Goal: Browse casually

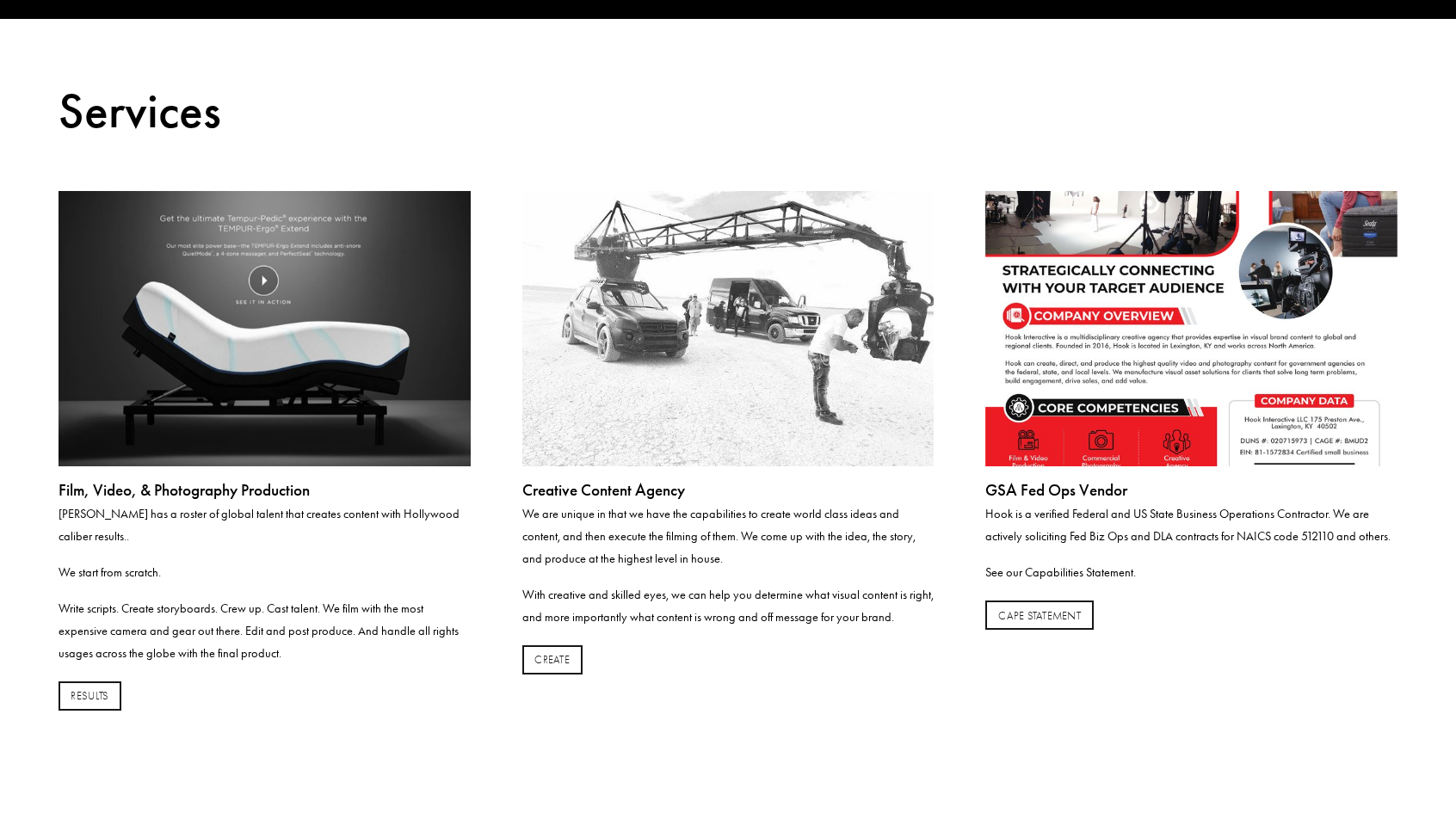
scroll to position [392, 0]
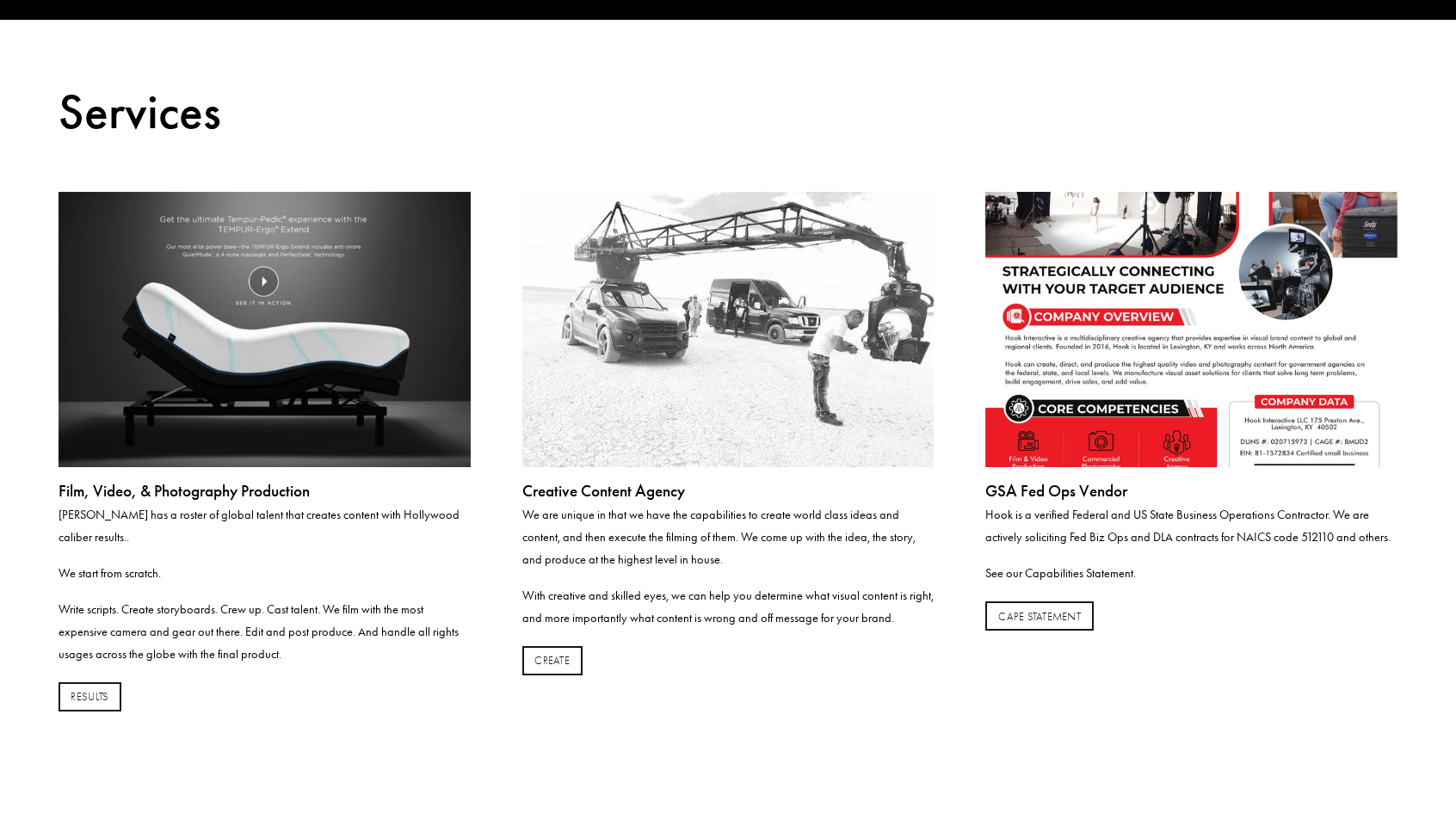
click at [204, 372] on img at bounding box center [264, 330] width 412 height 275
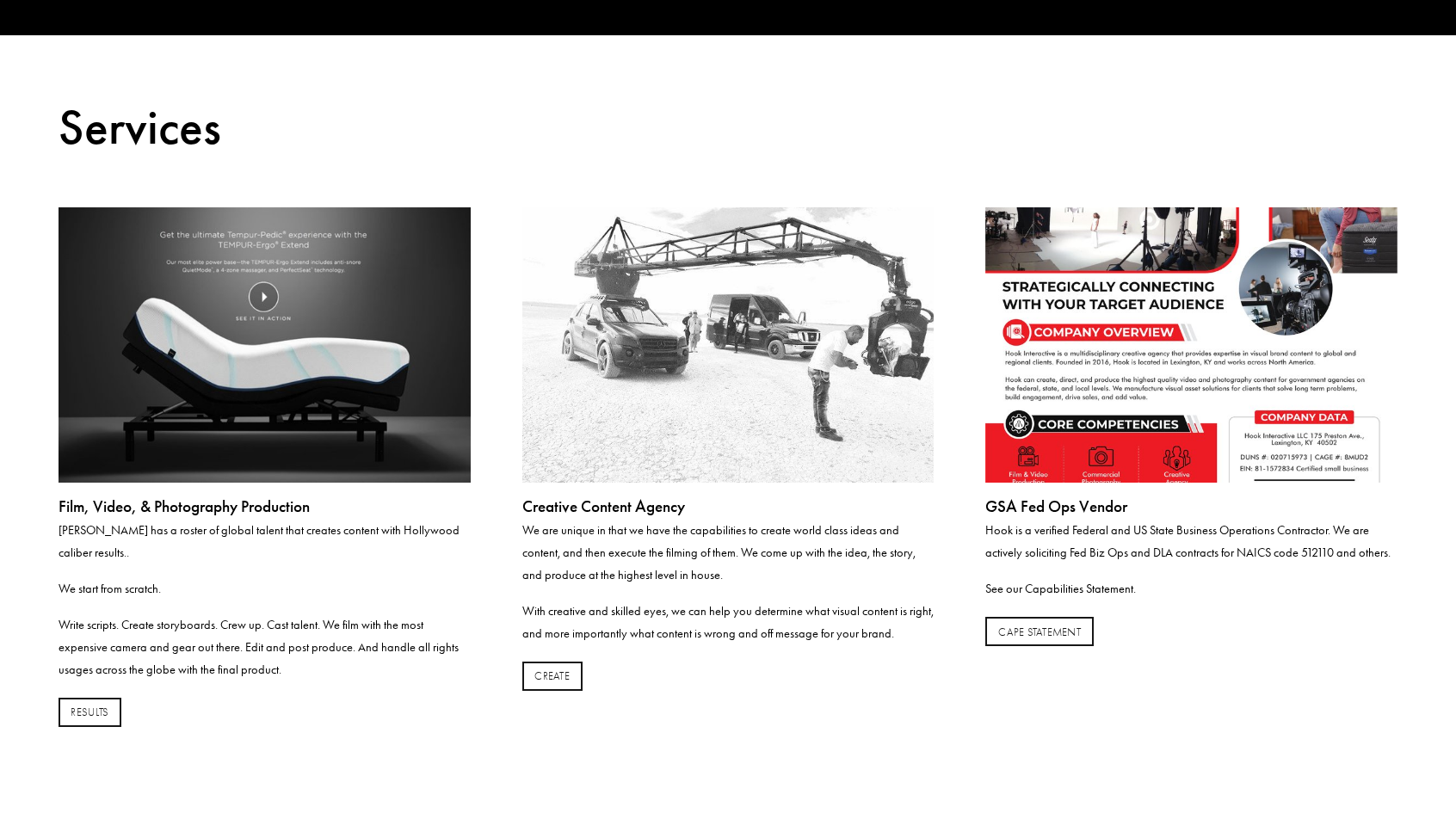
scroll to position [377, 0]
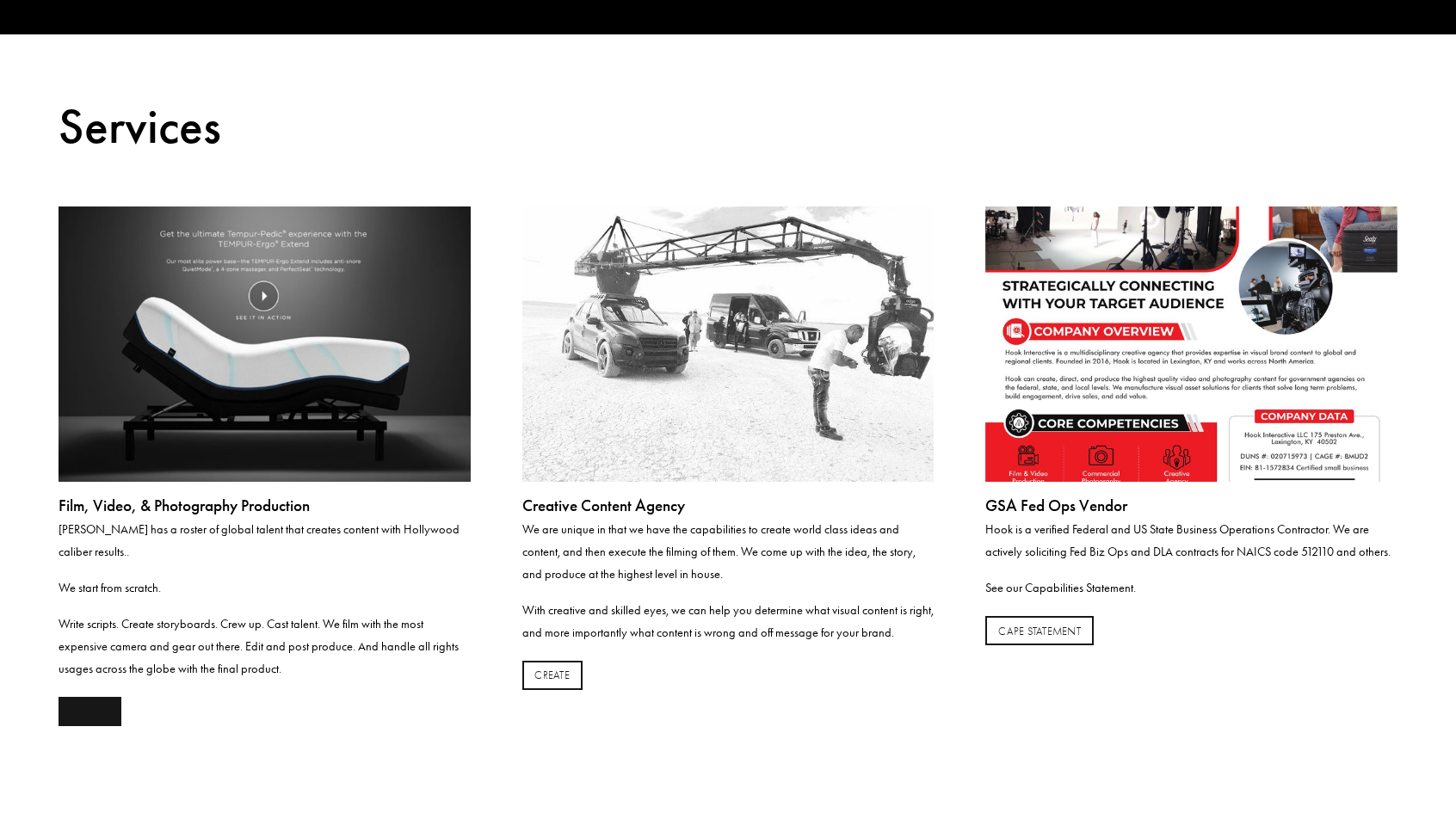
click at [95, 697] on link "RESULTS" at bounding box center [89, 712] width 63 height 29
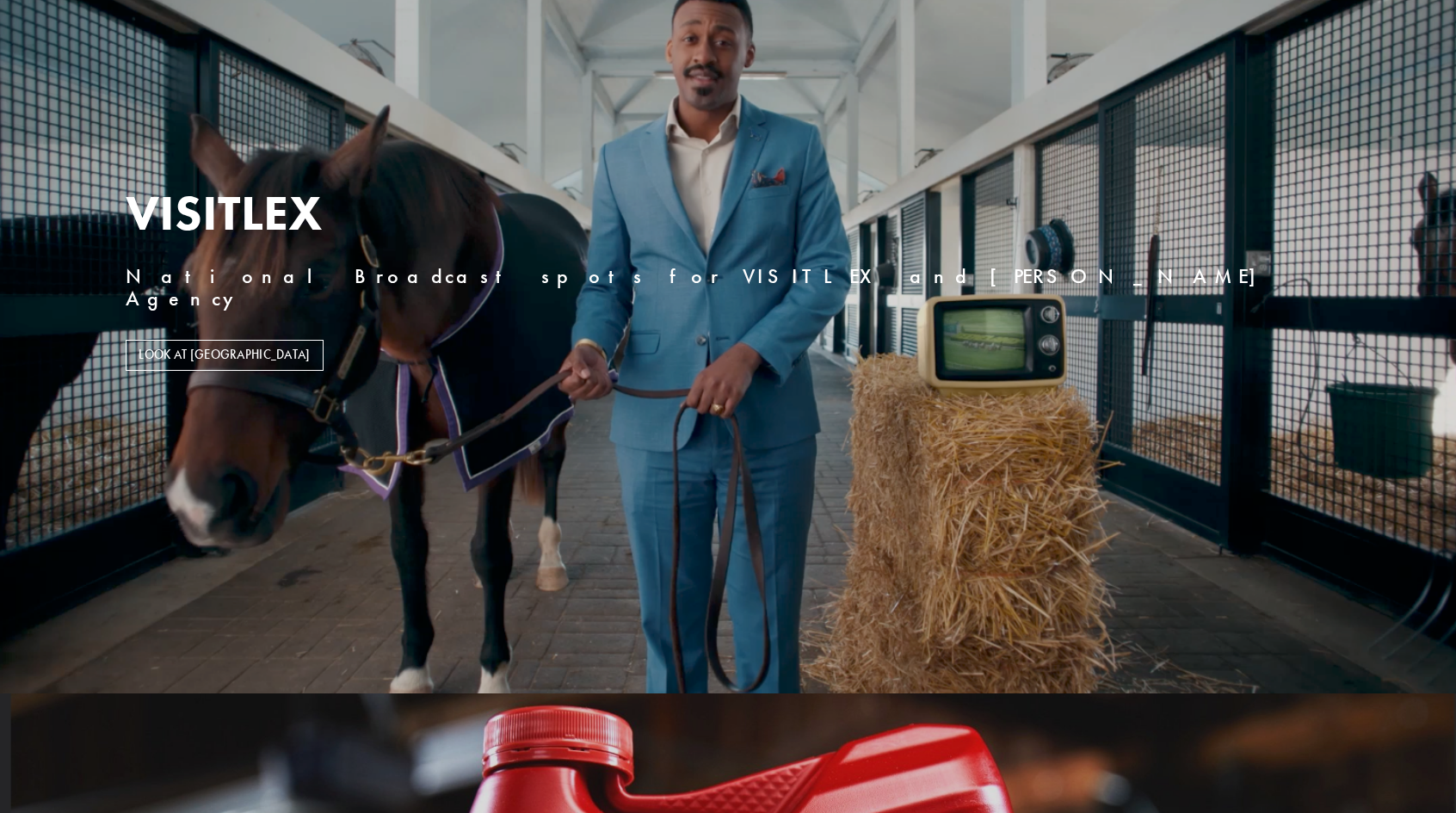
scroll to position [3374, 0]
click at [244, 339] on link "LOOK AT [GEOGRAPHIC_DATA]" at bounding box center [224, 355] width 198 height 31
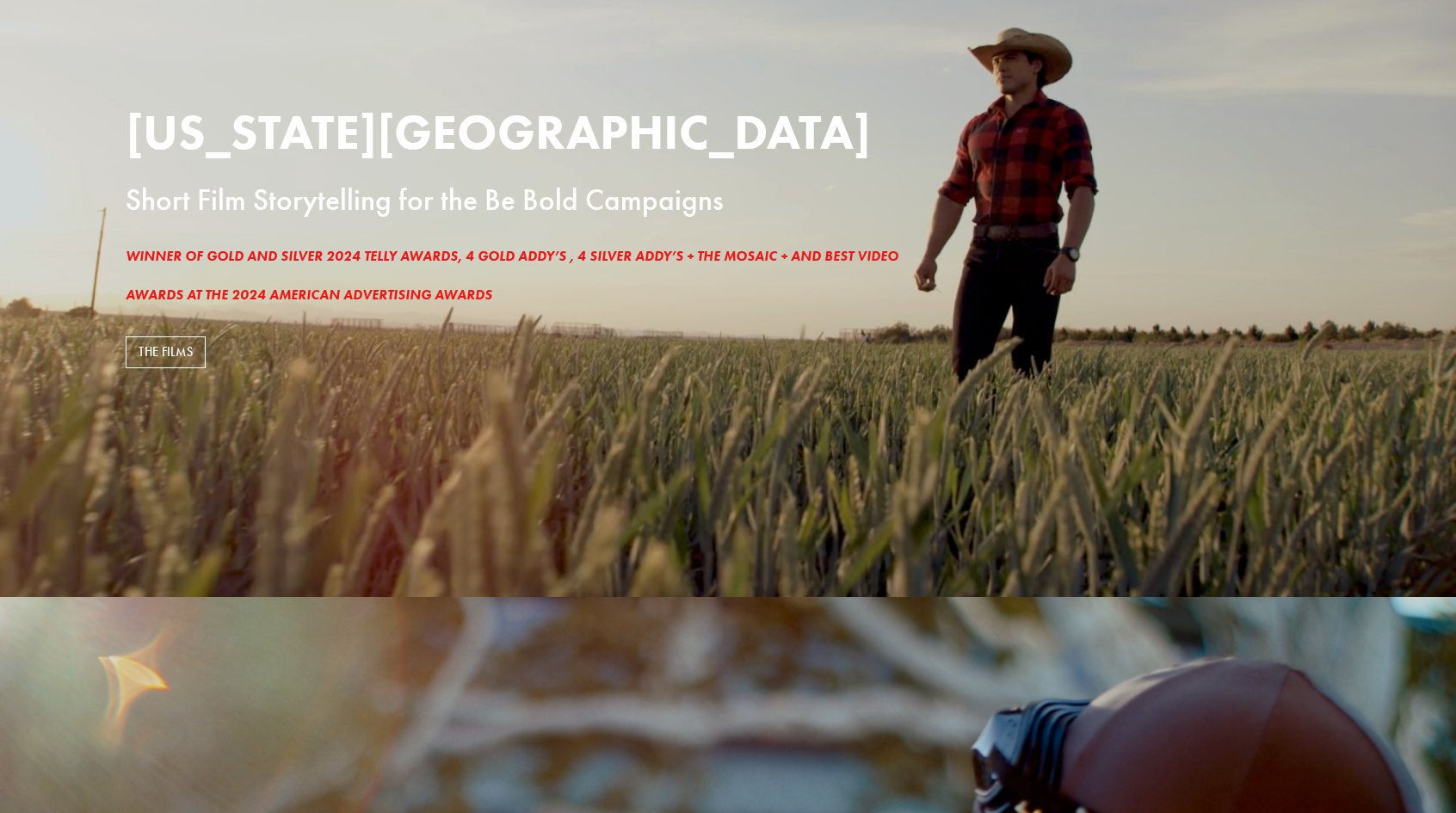
scroll to position [234, 0]
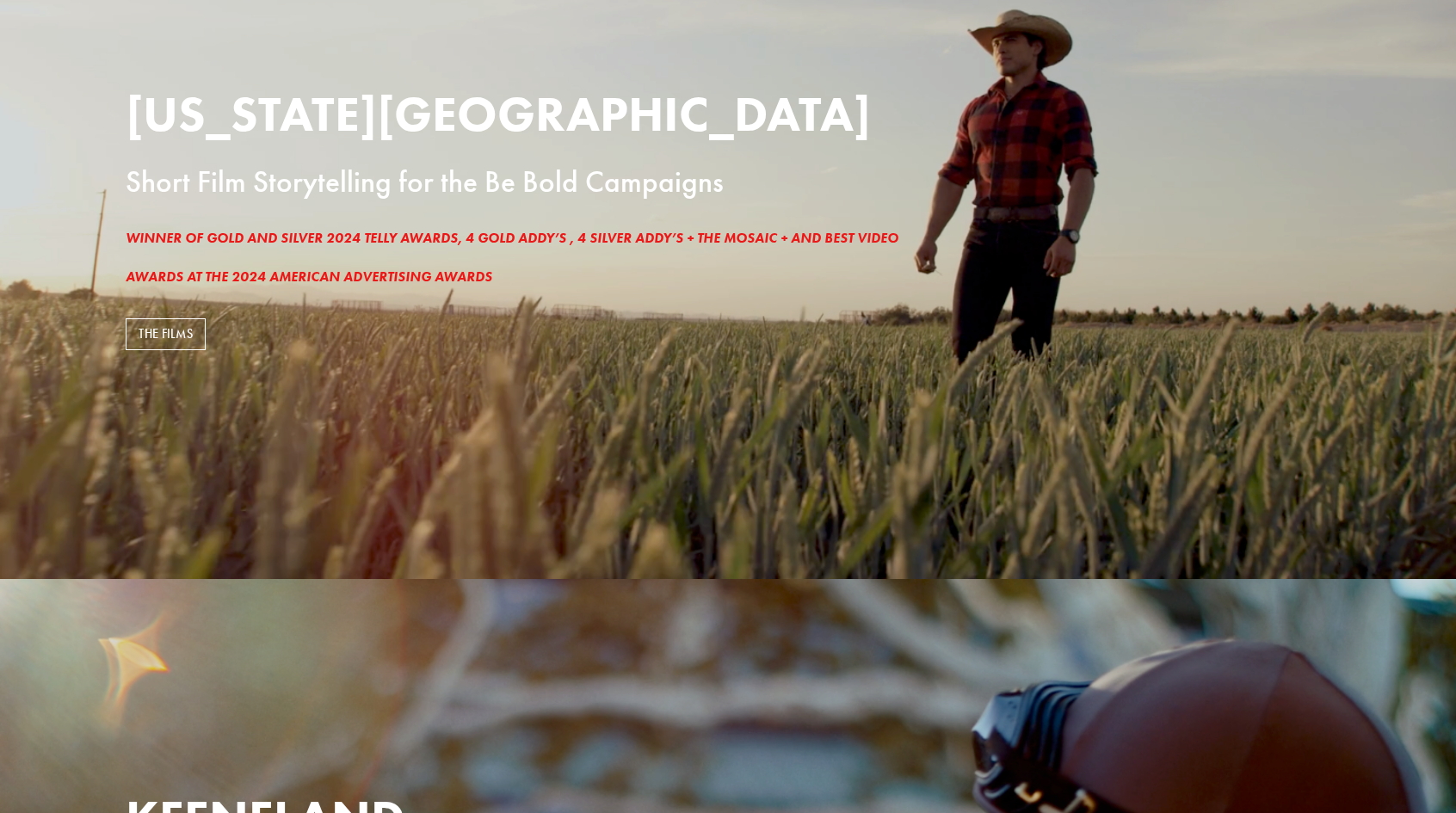
click at [160, 335] on link "THE FILMS" at bounding box center [166, 334] width 80 height 31
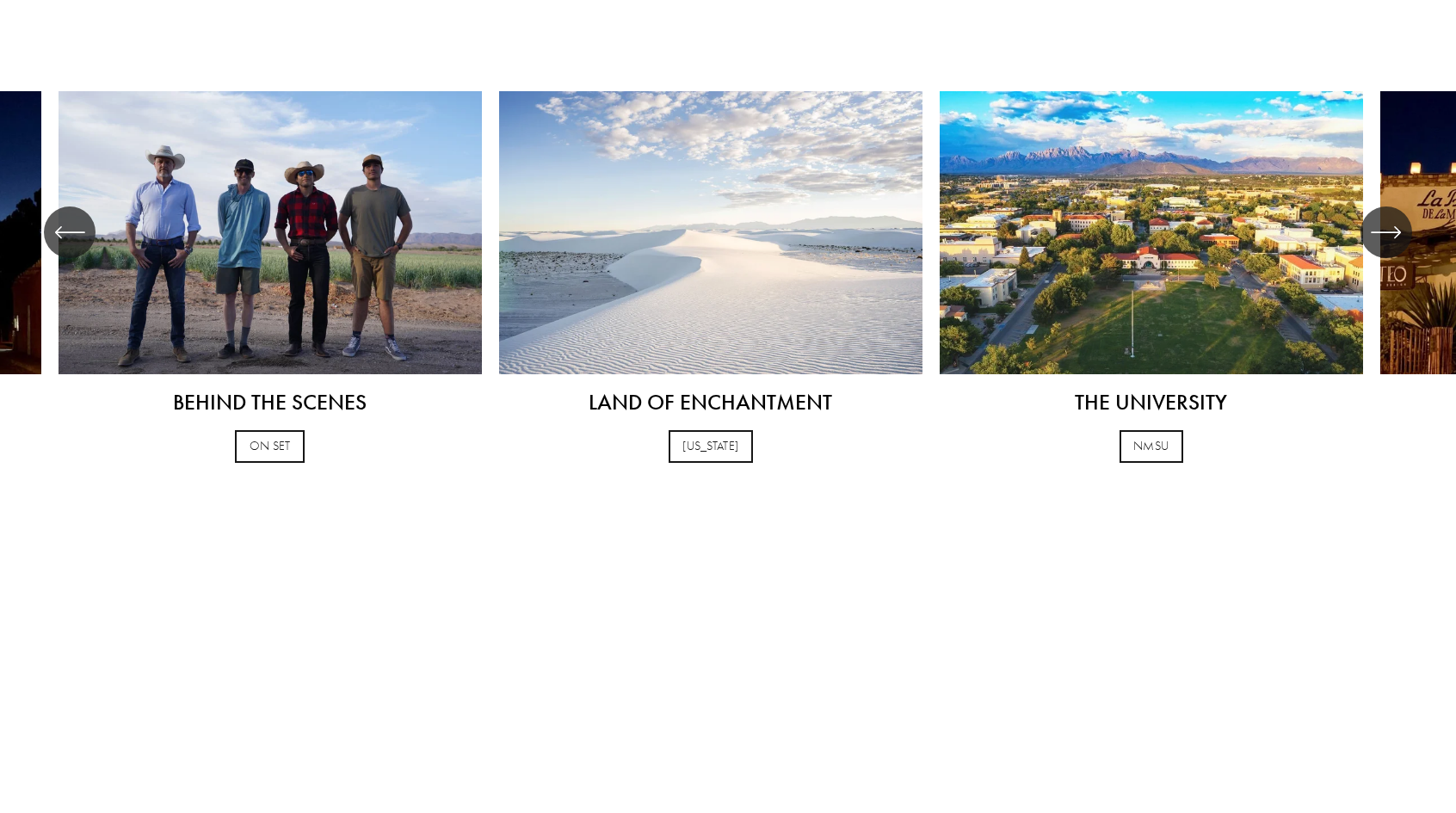
scroll to position [1004, 0]
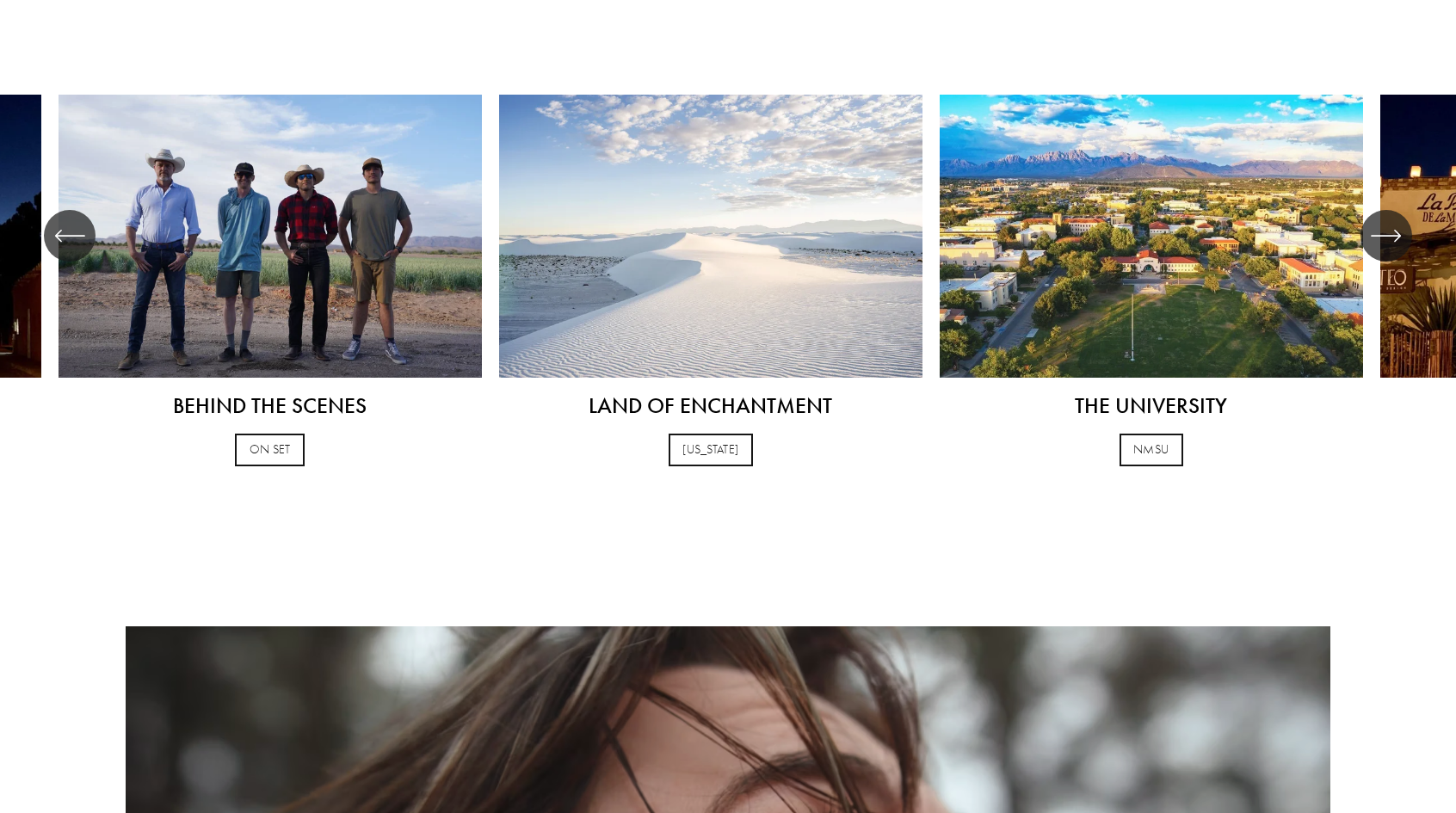
click at [1390, 221] on icon "\a \a \a Next\a \a" at bounding box center [1386, 236] width 31 height 31
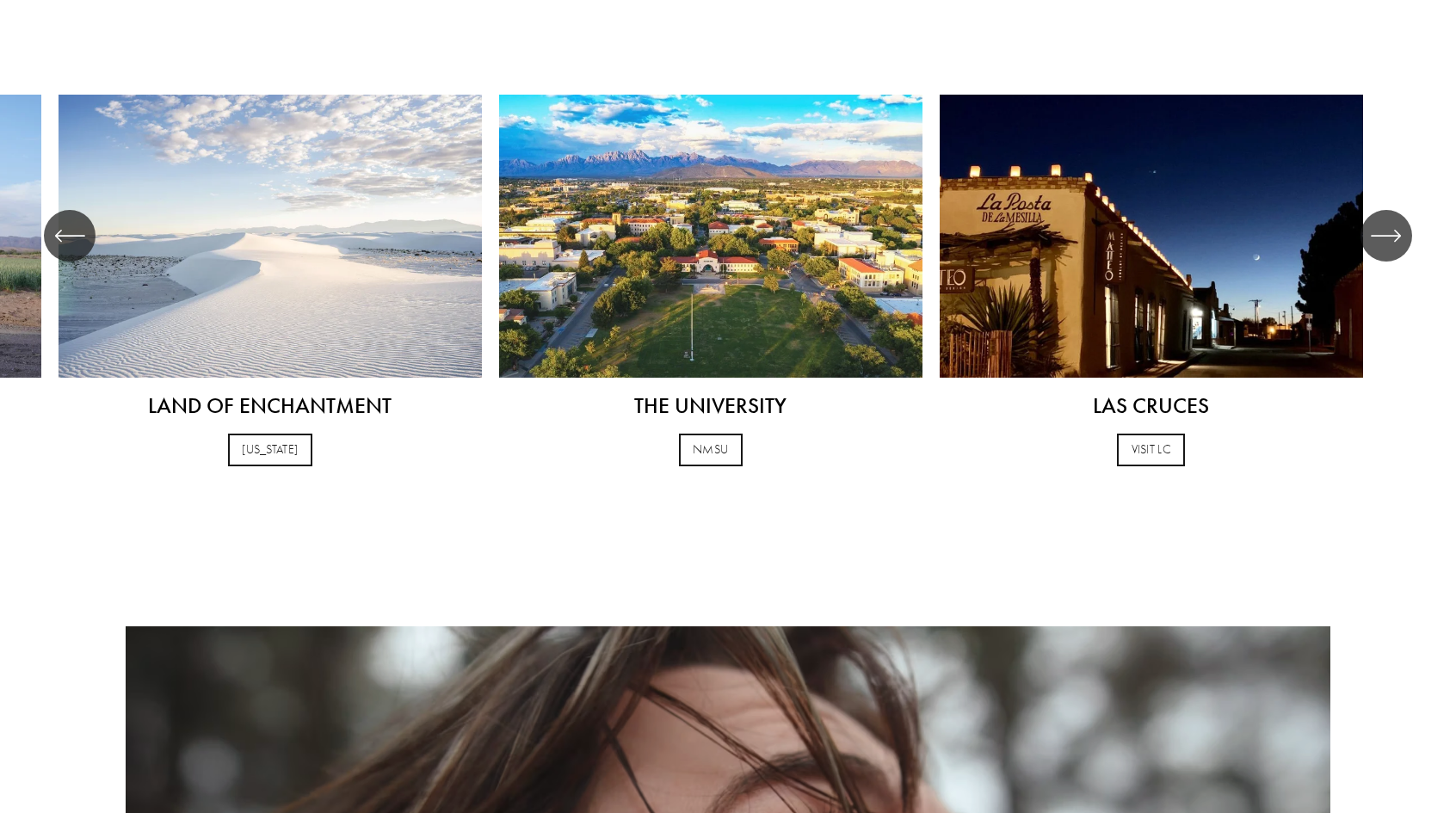
click at [1390, 221] on icon "\a \a \a Next\a \a" at bounding box center [1386, 236] width 31 height 31
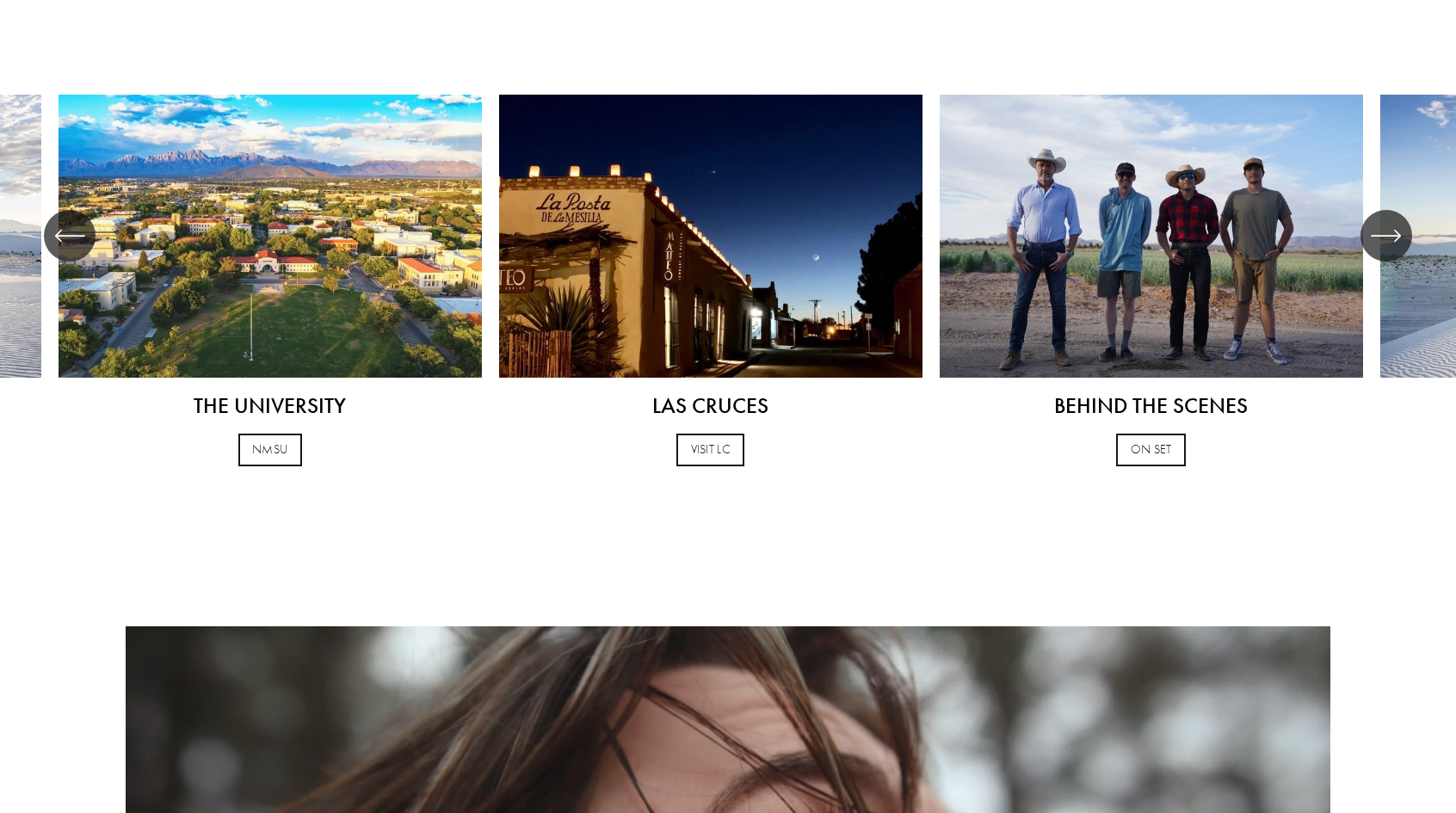
click at [1390, 221] on icon "\a \a \a Next\a \a" at bounding box center [1386, 236] width 31 height 31
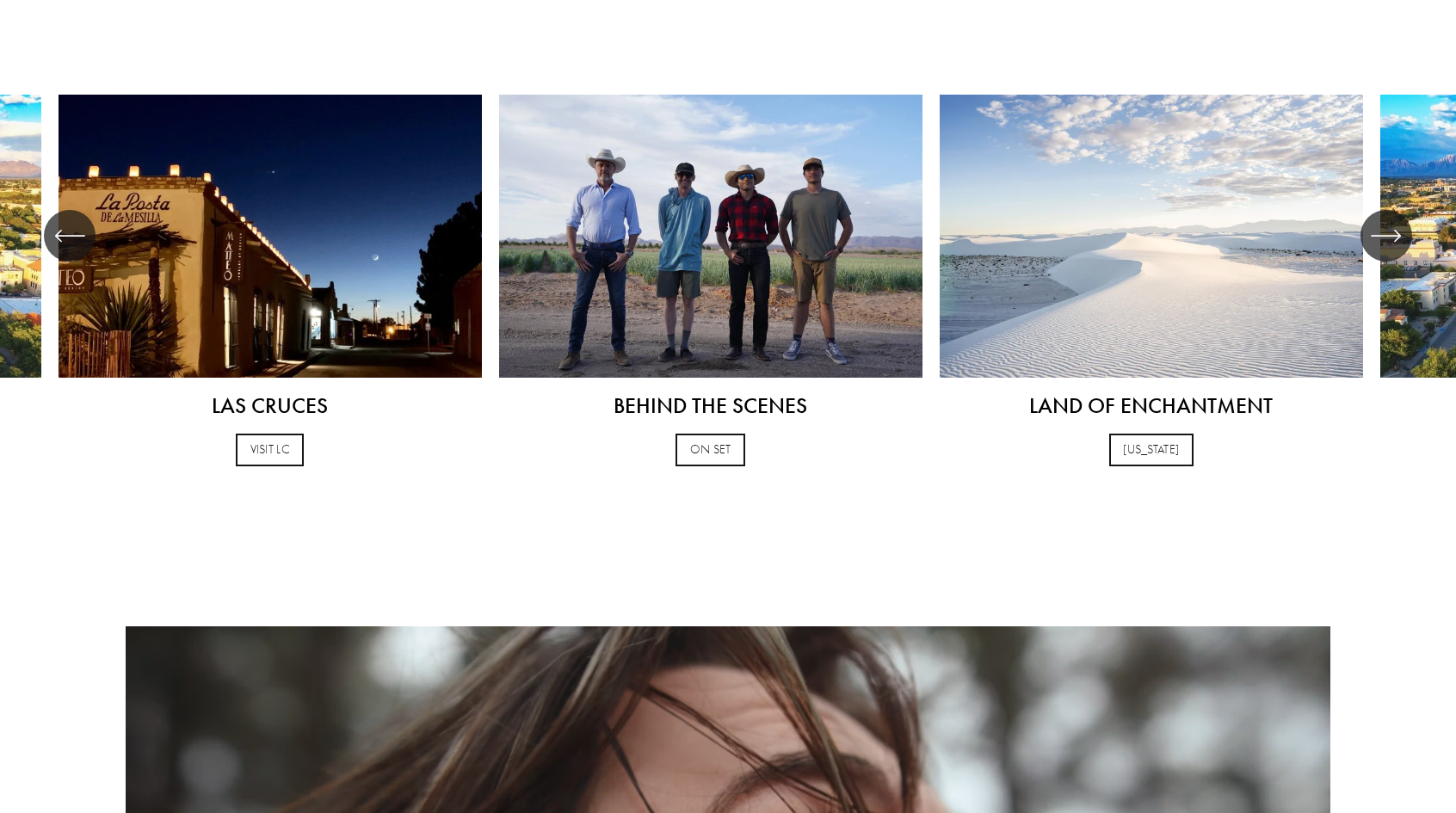
click at [1390, 221] on icon "\a \a \a Next\a \a" at bounding box center [1386, 236] width 31 height 31
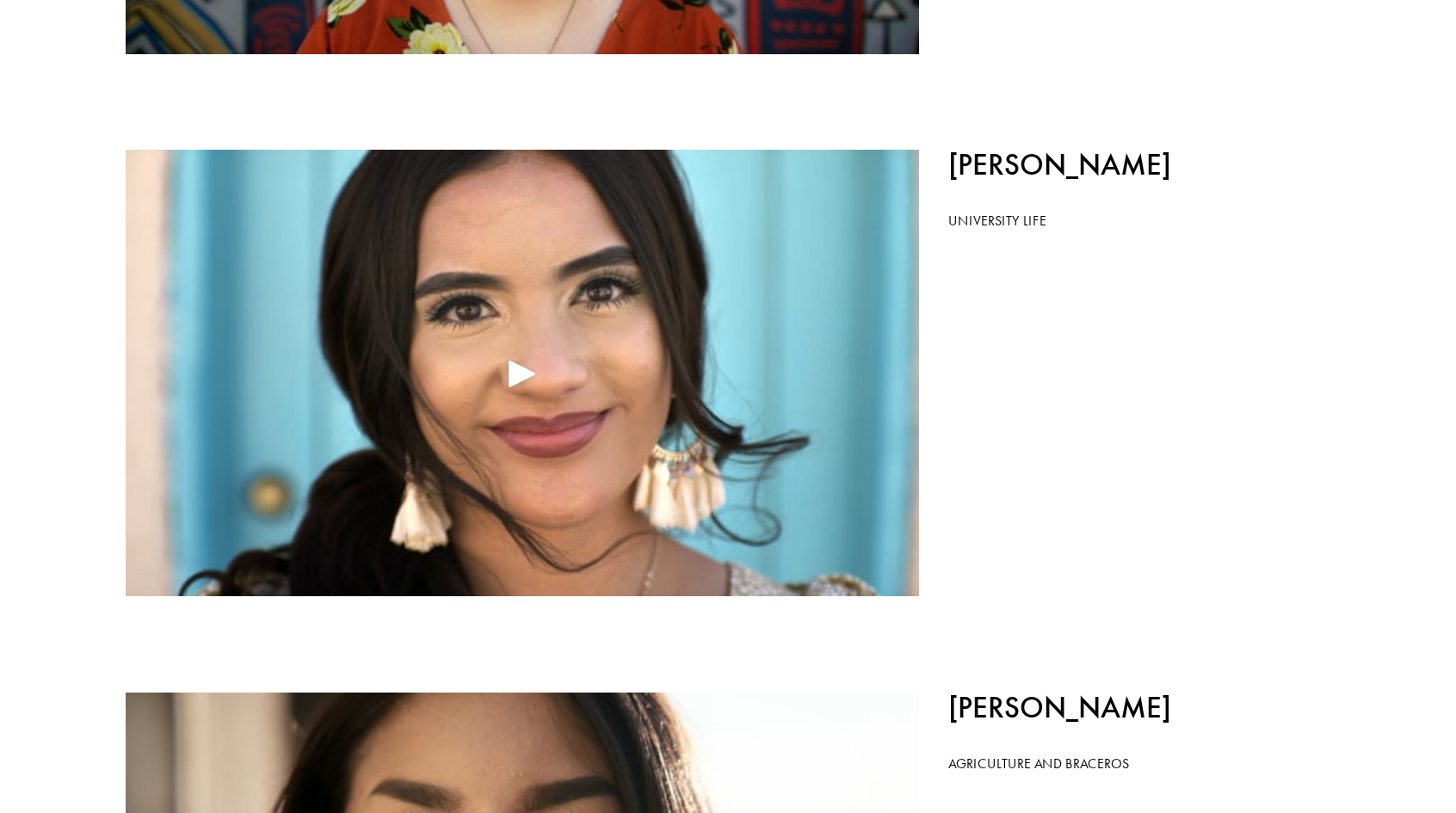
scroll to position [5430, 0]
